Goal: Task Accomplishment & Management: Use online tool/utility

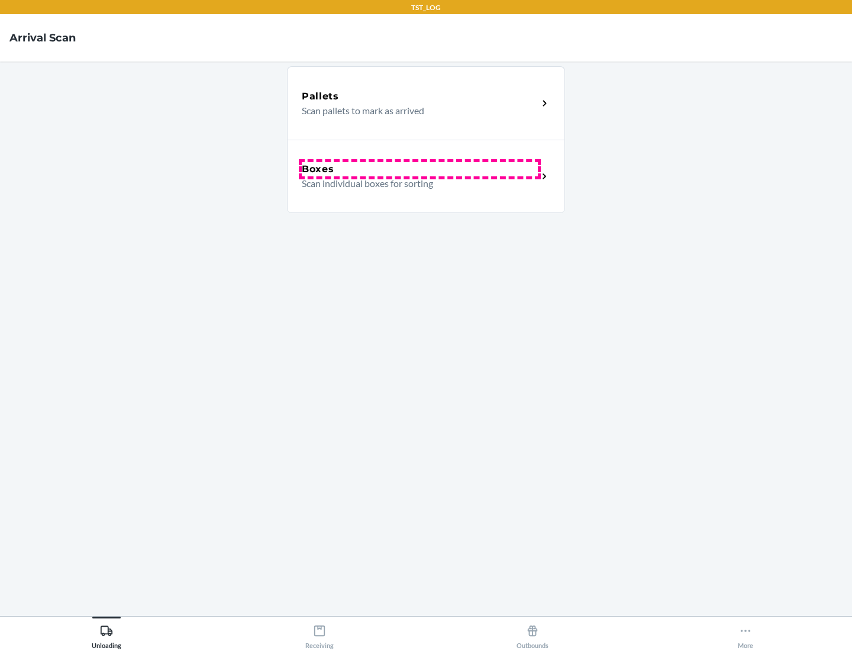
click at [419, 169] on div "Boxes" at bounding box center [420, 169] width 236 height 14
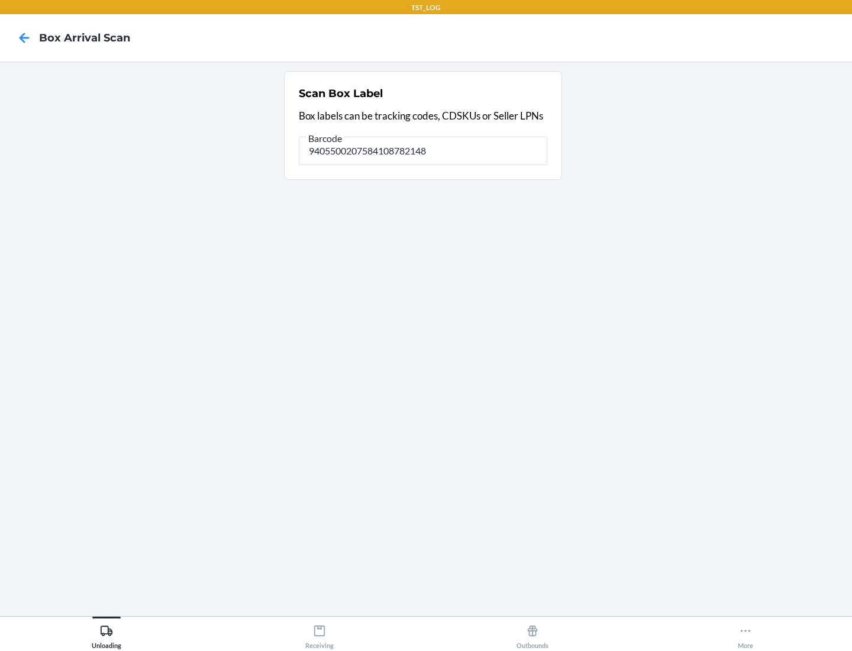
type input "9405500207584108782148"
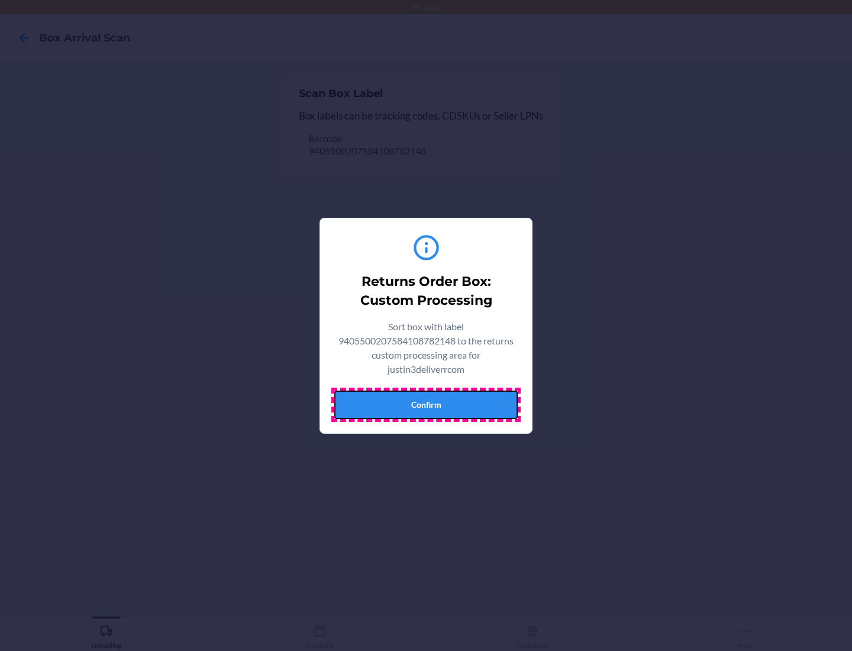
click at [426, 404] on button "Confirm" at bounding box center [425, 404] width 183 height 28
